Goal: Navigation & Orientation: Understand site structure

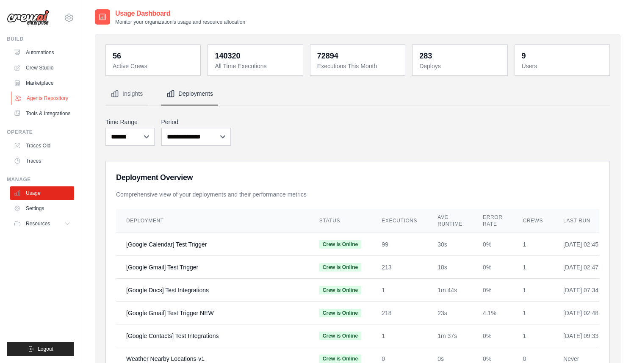
click at [36, 96] on link "Agents Repository" at bounding box center [43, 98] width 64 height 14
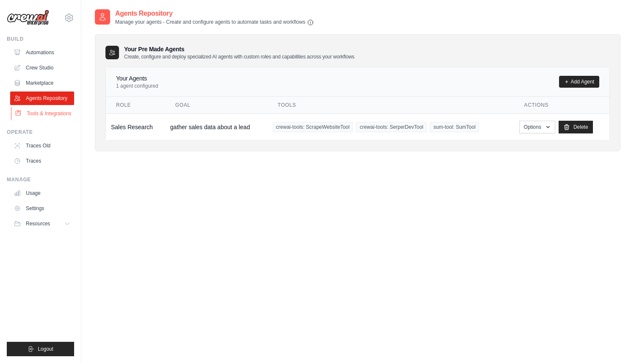
click at [35, 114] on link "Tools & Integrations" at bounding box center [43, 114] width 64 height 14
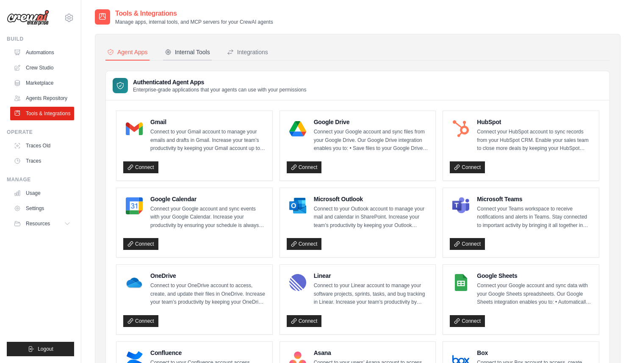
click at [206, 55] on div "Internal Tools" at bounding box center [187, 52] width 45 height 8
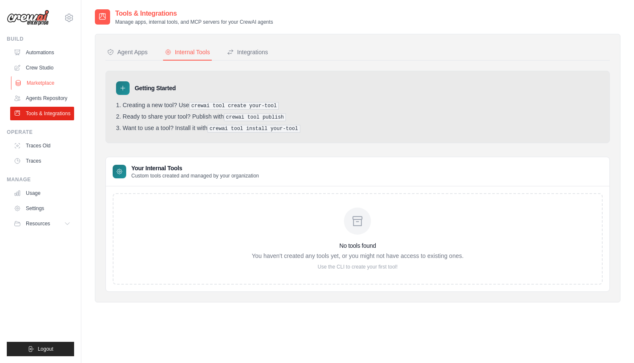
click at [49, 80] on link "Marketplace" at bounding box center [43, 83] width 64 height 14
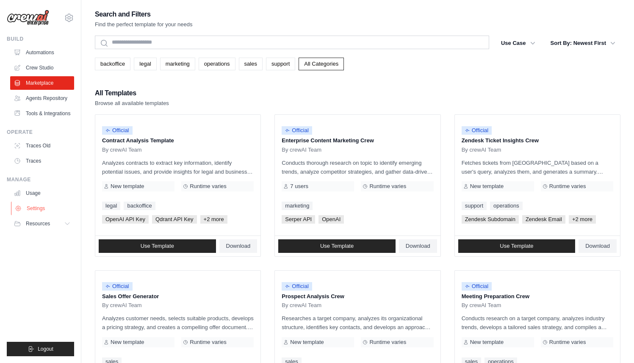
click at [53, 212] on link "Settings" at bounding box center [43, 208] width 64 height 14
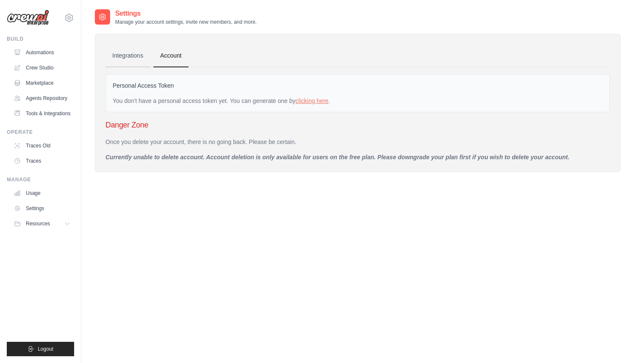
click at [133, 46] on link "Integrations" at bounding box center [127, 55] width 44 height 23
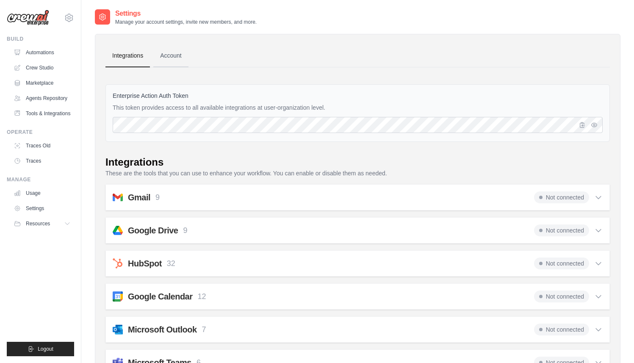
click at [181, 60] on link "Account" at bounding box center [170, 55] width 35 height 23
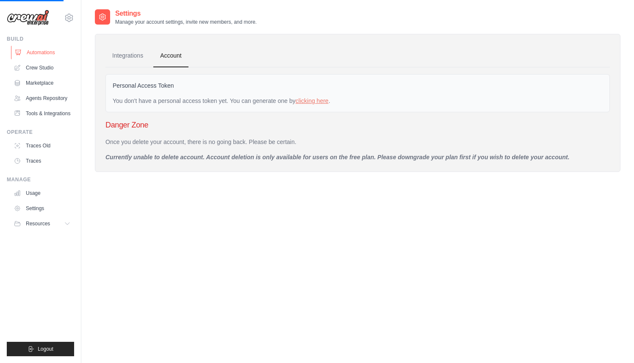
click at [52, 53] on link "Automations" at bounding box center [43, 53] width 64 height 14
click at [46, 64] on link "Crew Studio" at bounding box center [43, 68] width 64 height 14
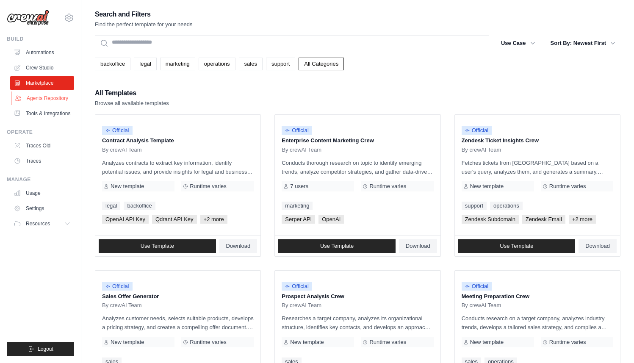
click at [38, 93] on link "Agents Repository" at bounding box center [43, 98] width 64 height 14
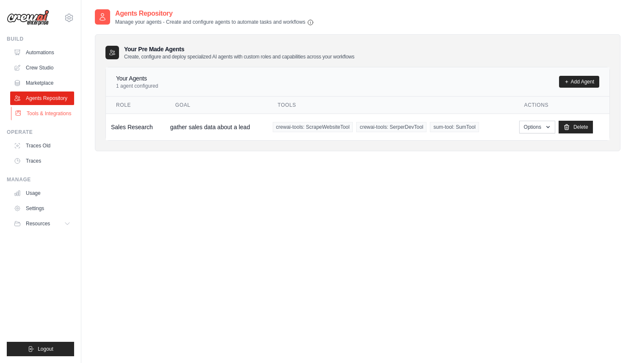
click at [48, 116] on link "Tools & Integrations" at bounding box center [43, 114] width 64 height 14
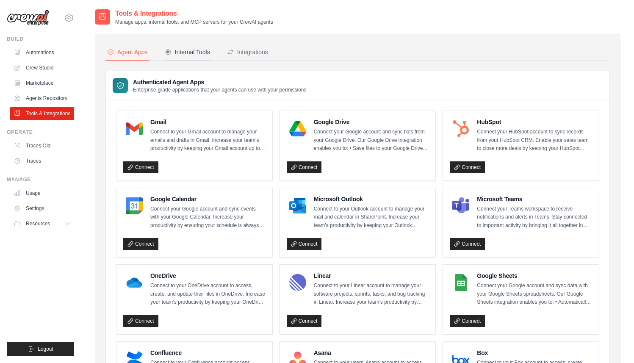
click at [191, 52] on div "Internal Tools" at bounding box center [187, 52] width 45 height 8
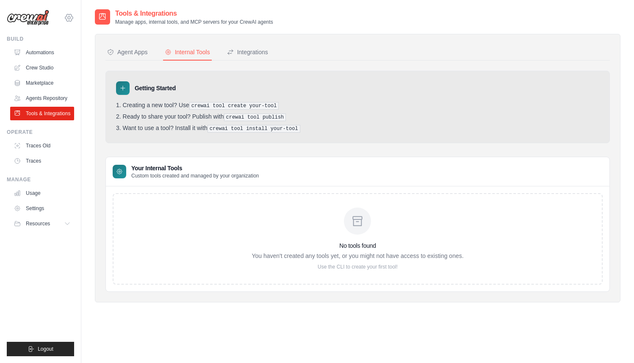
click at [68, 17] on icon at bounding box center [69, 18] width 3 height 3
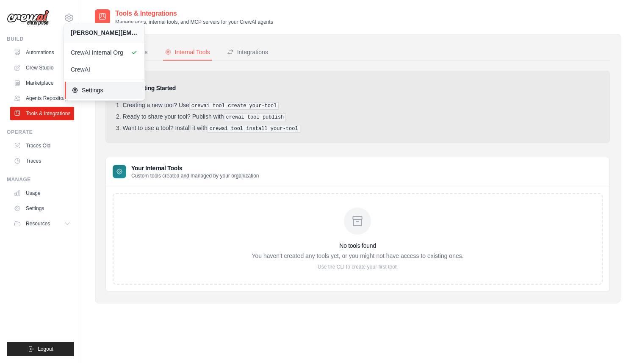
click at [95, 87] on span "Settings" at bounding box center [105, 90] width 67 height 8
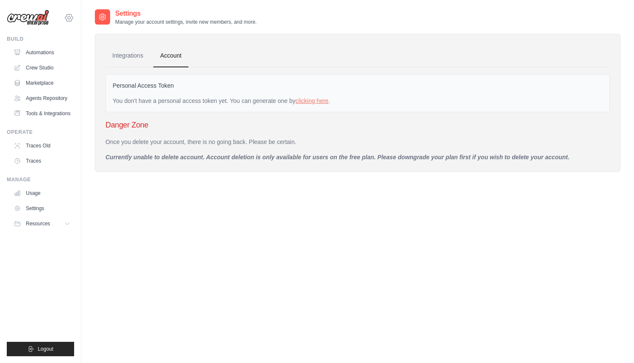
click at [72, 17] on icon at bounding box center [69, 18] width 10 height 10
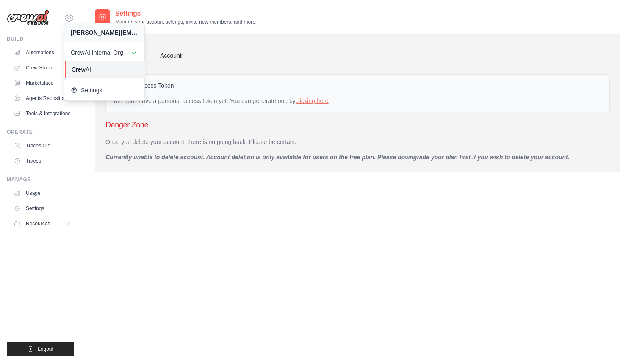
click at [78, 72] on span "CrewAI" at bounding box center [105, 69] width 67 height 8
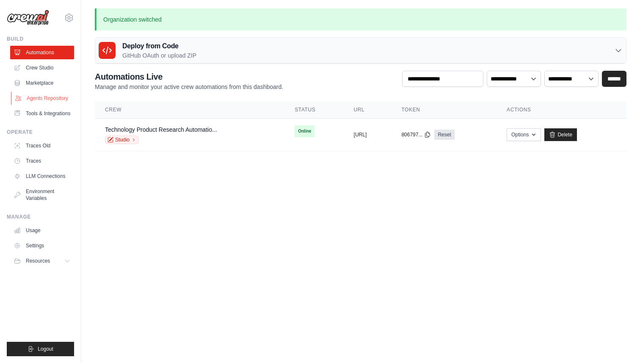
click at [55, 96] on link "Agents Repository" at bounding box center [43, 98] width 64 height 14
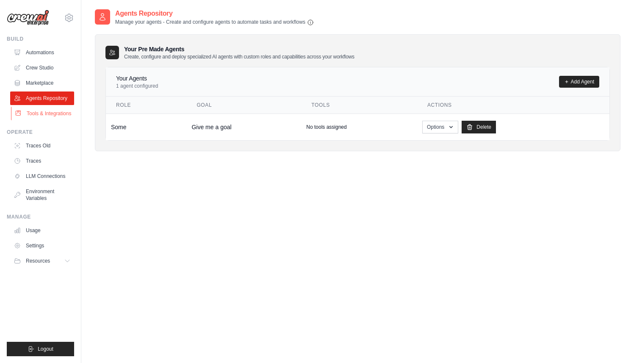
click at [40, 117] on link "Tools & Integrations" at bounding box center [43, 114] width 64 height 14
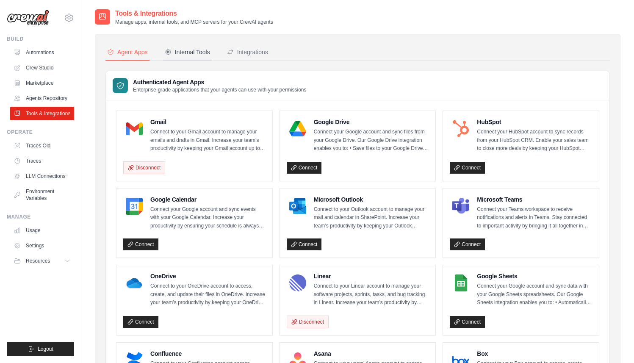
click at [201, 57] on button "Internal Tools" at bounding box center [187, 52] width 49 height 16
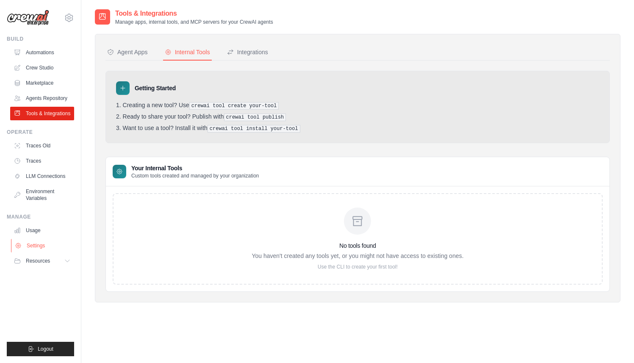
click at [38, 252] on link "Settings" at bounding box center [43, 246] width 64 height 14
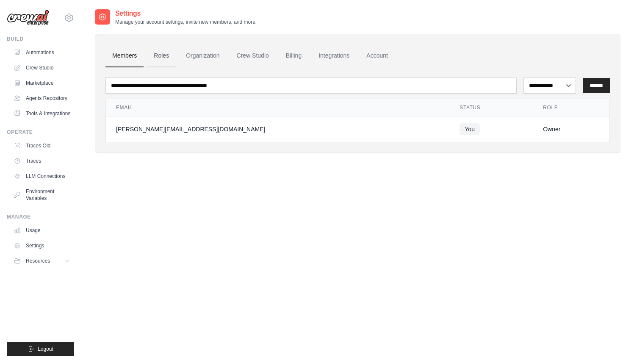
click at [160, 56] on link "Roles" at bounding box center [161, 55] width 29 height 23
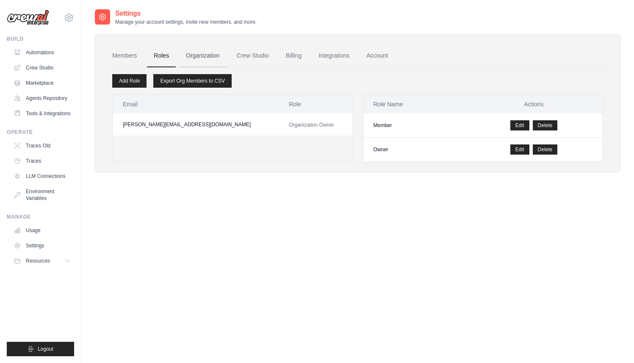
click at [204, 60] on link "Organization" at bounding box center [202, 55] width 47 height 23
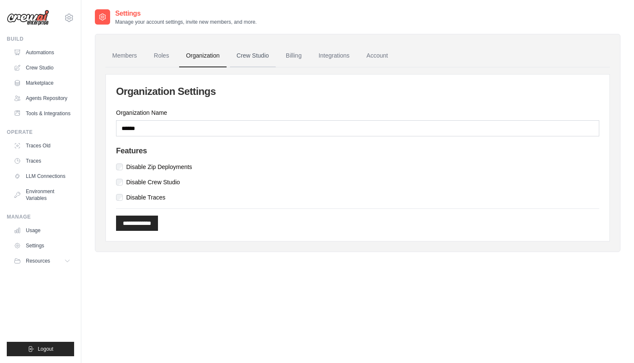
click at [253, 56] on link "Crew Studio" at bounding box center [253, 55] width 46 height 23
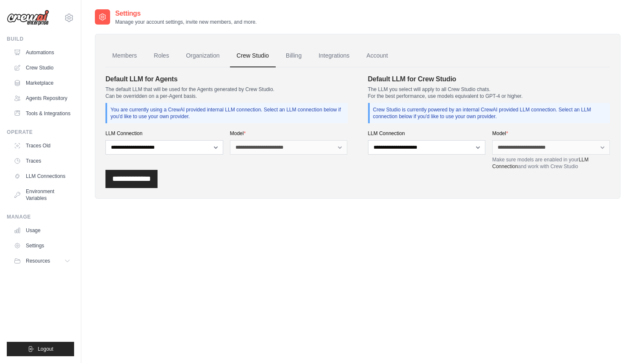
click at [297, 61] on link "Billing" at bounding box center [293, 55] width 29 height 23
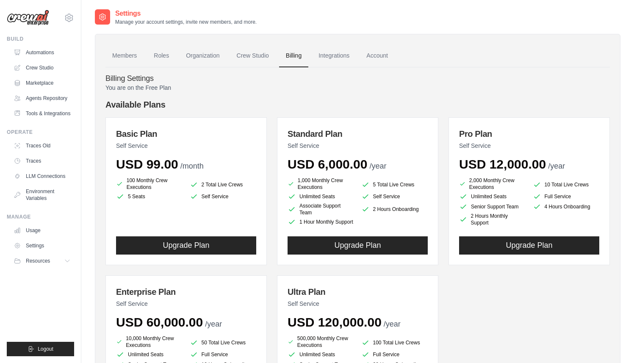
click at [344, 53] on link "Integrations" at bounding box center [333, 55] width 44 height 23
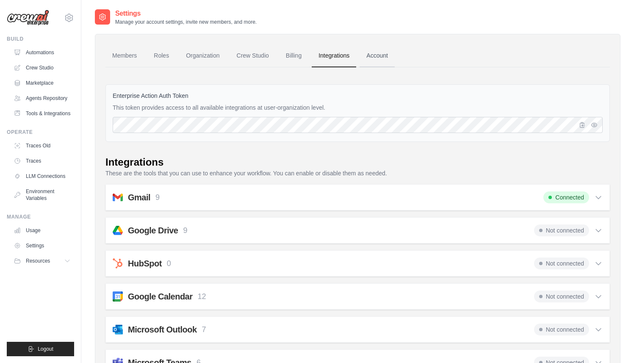
click at [393, 60] on link "Account" at bounding box center [376, 55] width 35 height 23
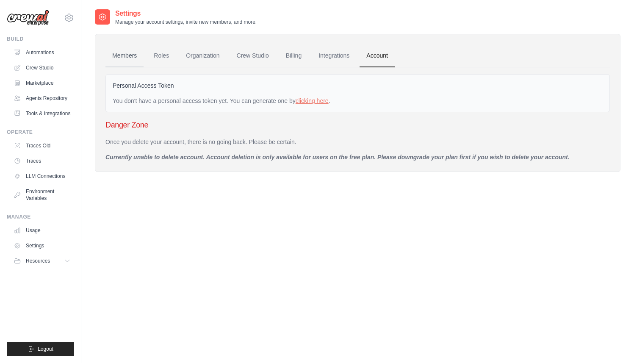
click at [127, 50] on link "Members" at bounding box center [124, 55] width 38 height 23
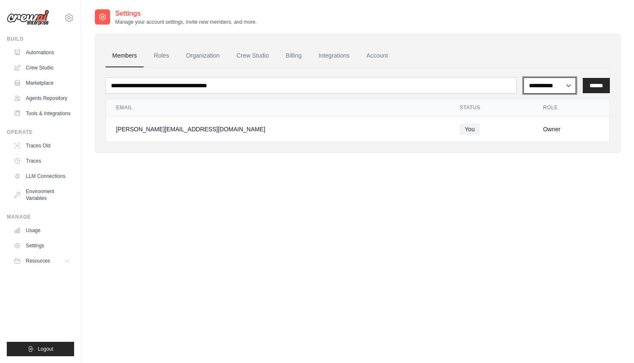
click at [562, 82] on select "**********" at bounding box center [549, 85] width 53 height 16
click at [30, 202] on link "Environment Variables" at bounding box center [43, 195] width 64 height 20
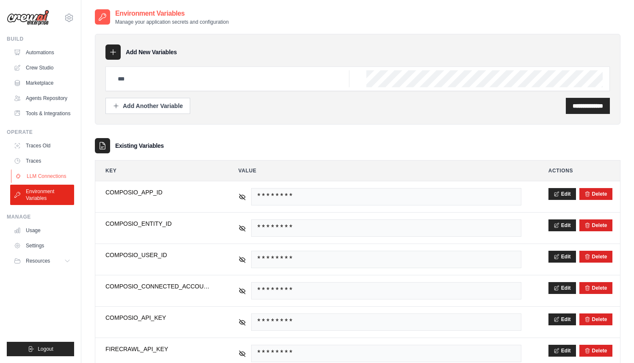
click at [37, 182] on link "LLM Connections" at bounding box center [43, 176] width 64 height 14
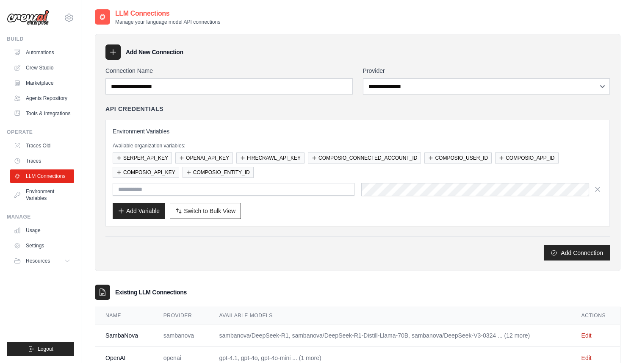
scroll to position [28, 0]
